Goal: Navigation & Orientation: Find specific page/section

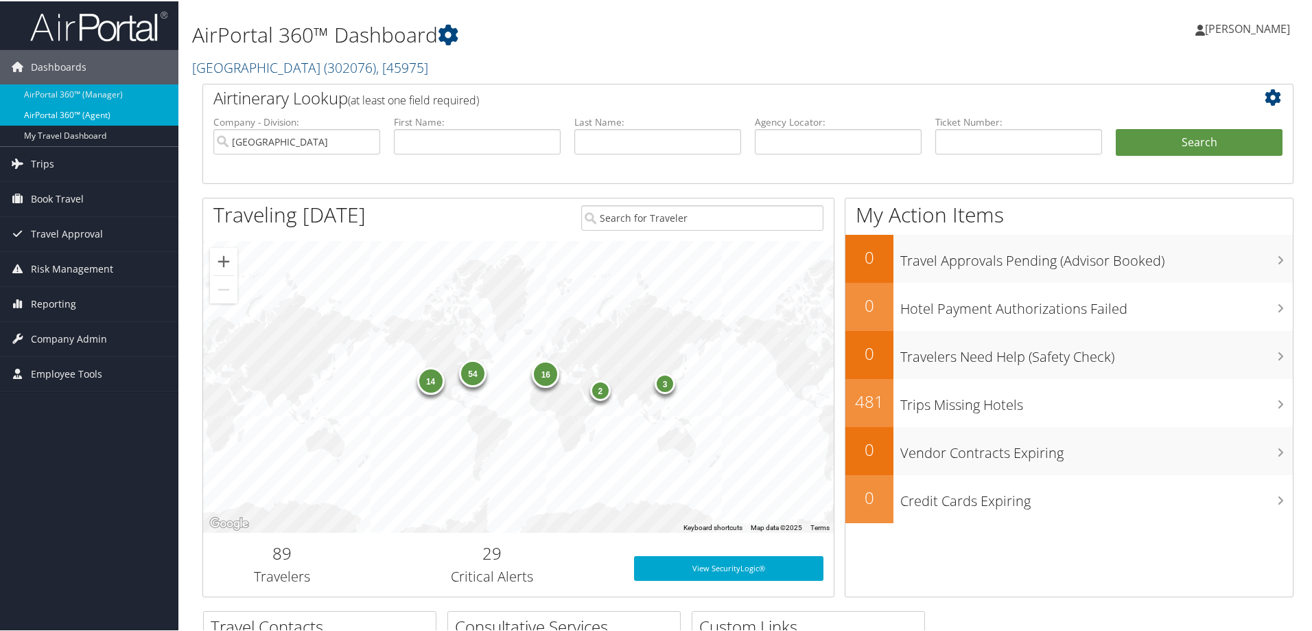
click at [73, 107] on link "AirPortal 360™ (Agent)" at bounding box center [89, 114] width 178 height 21
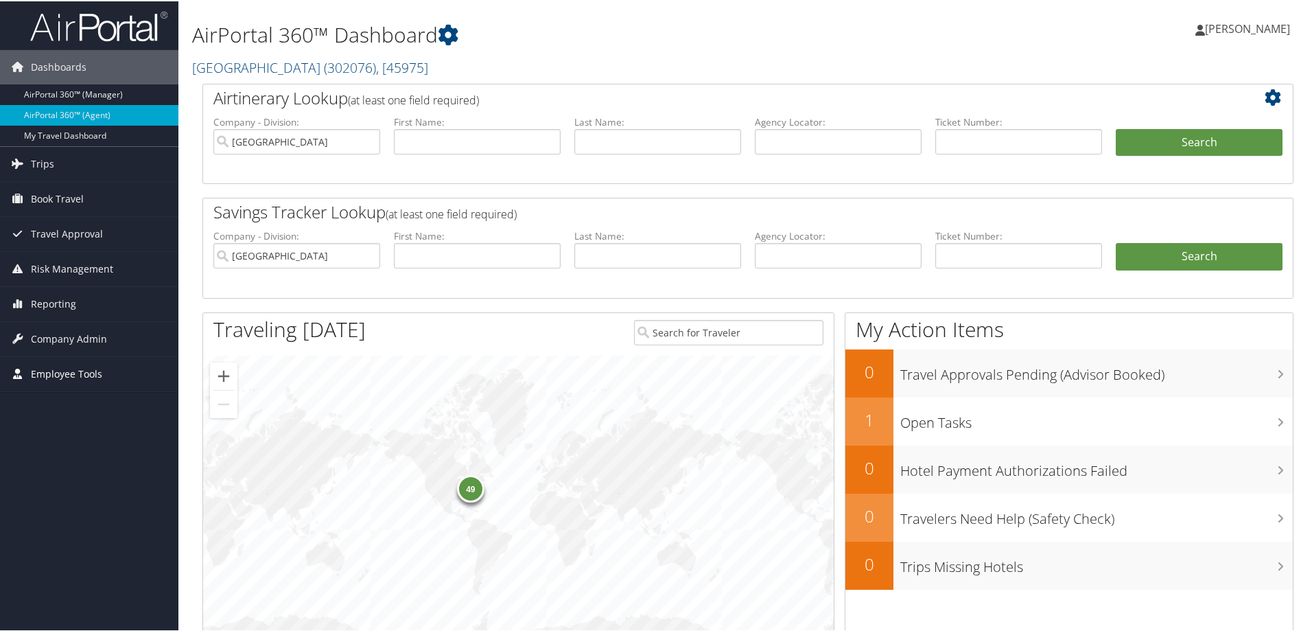
click at [45, 369] on span "Employee Tools" at bounding box center [66, 373] width 71 height 34
click at [48, 335] on span "Company Admin" at bounding box center [69, 338] width 76 height 34
